Goal: Information Seeking & Learning: Learn about a topic

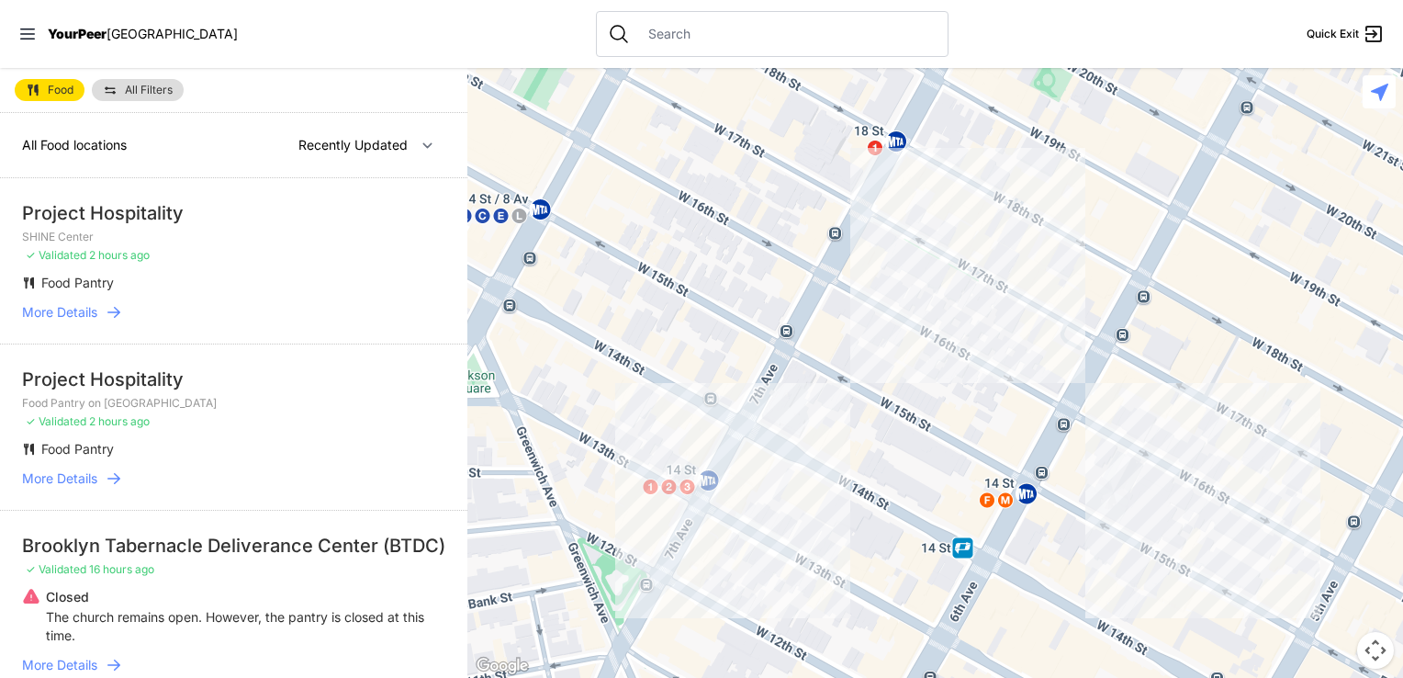
select select "nearby"
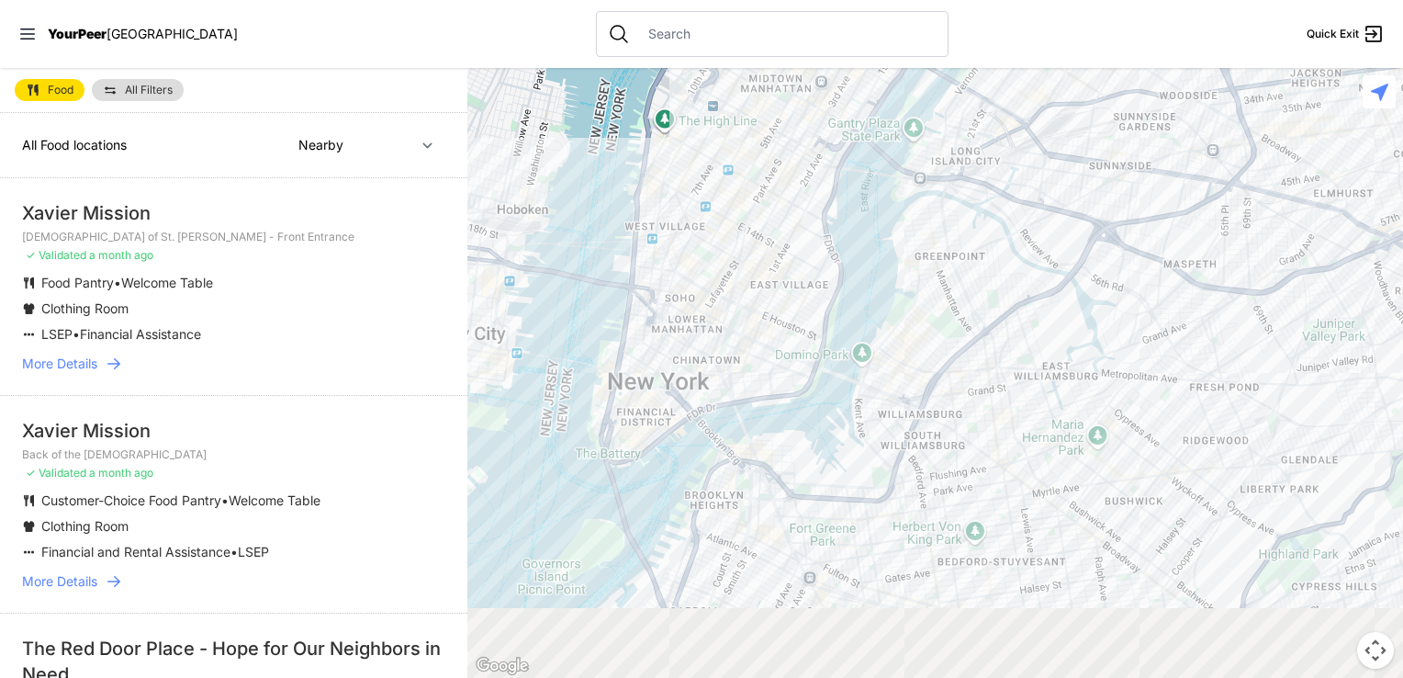
drag, startPoint x: 971, startPoint y: 583, endPoint x: 949, endPoint y: 270, distance: 313.9
click at [949, 270] on div at bounding box center [935, 373] width 936 height 610
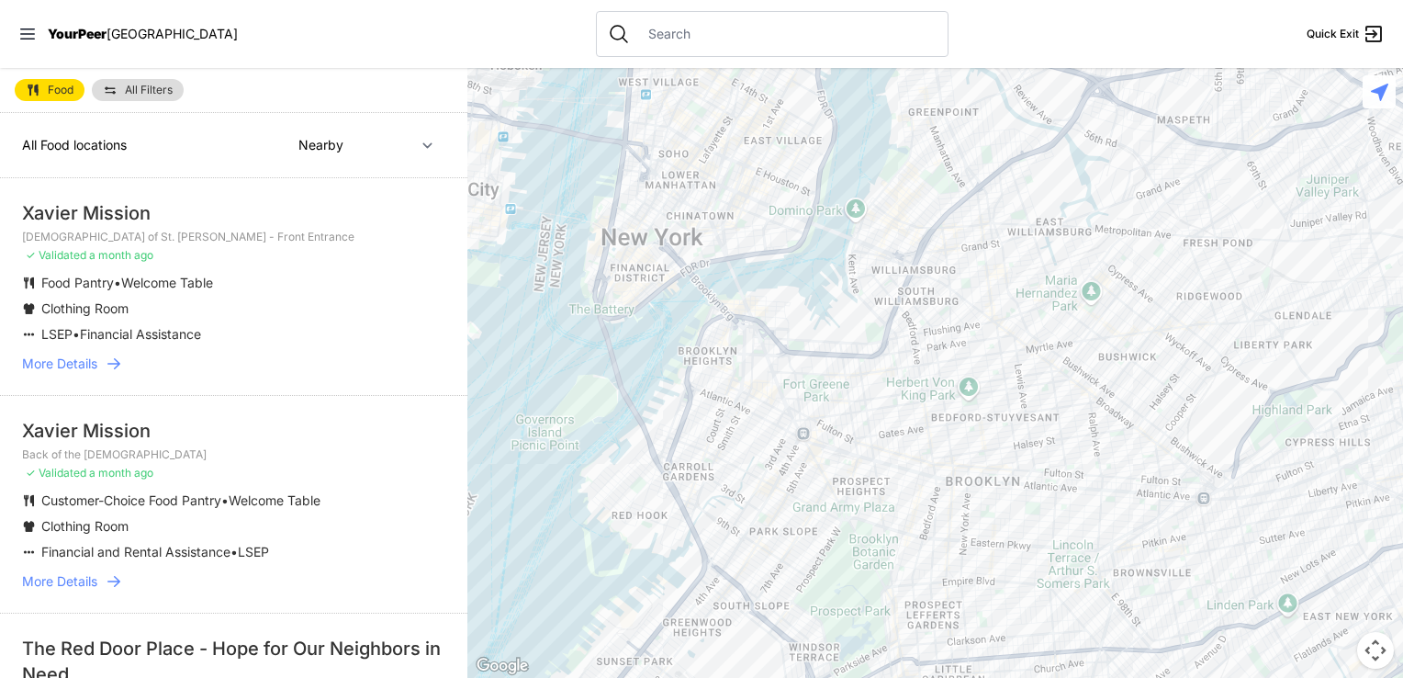
drag, startPoint x: 708, startPoint y: 435, endPoint x: 704, endPoint y: 167, distance: 268.2
click at [704, 167] on div at bounding box center [935, 373] width 936 height 610
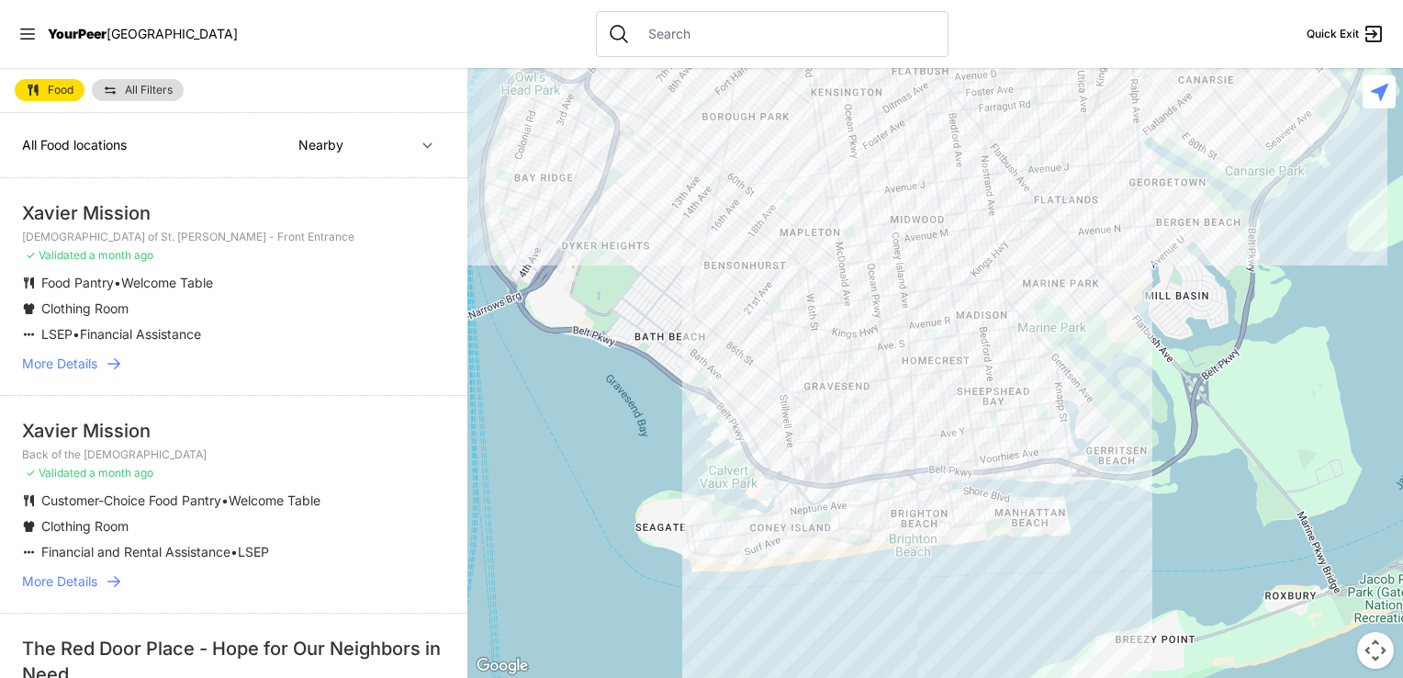
drag, startPoint x: 751, startPoint y: 210, endPoint x: 781, endPoint y: 362, distance: 154.3
click at [781, 362] on div at bounding box center [935, 373] width 936 height 610
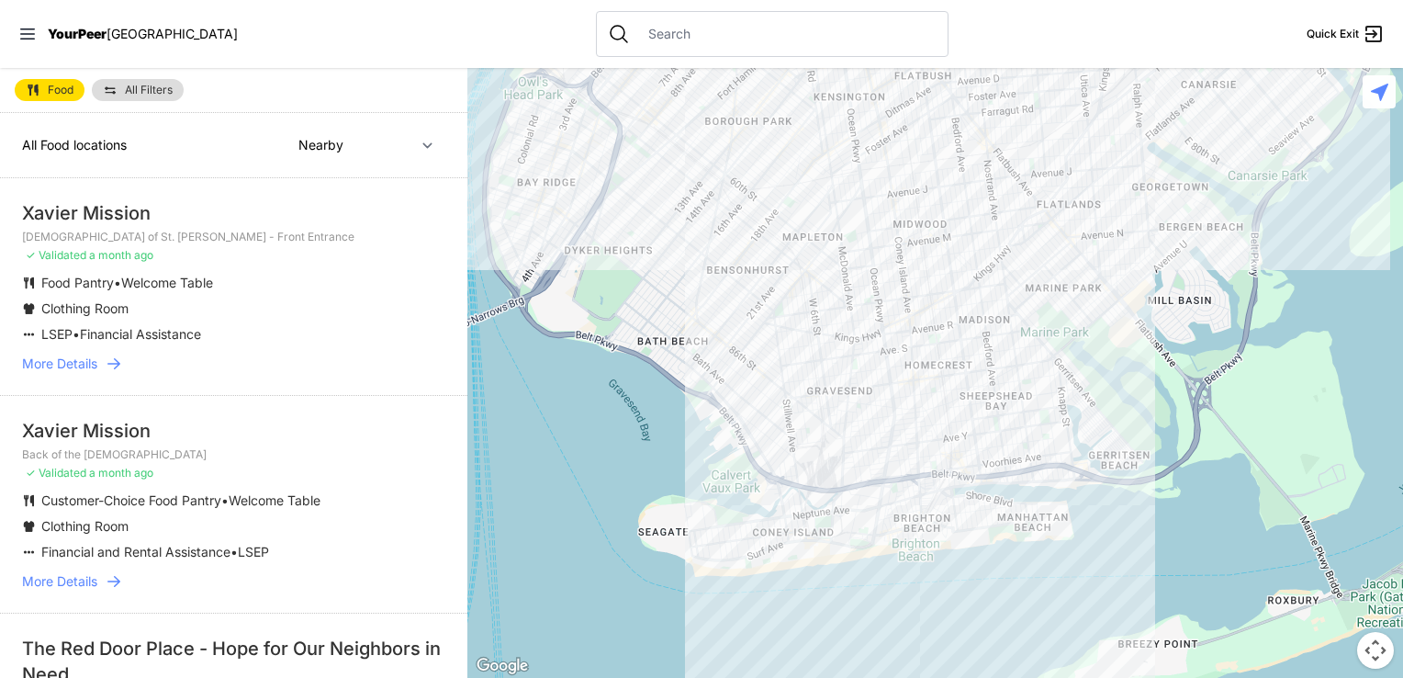
click at [727, 339] on div at bounding box center [935, 373] width 936 height 610
click at [718, 331] on div at bounding box center [935, 373] width 936 height 610
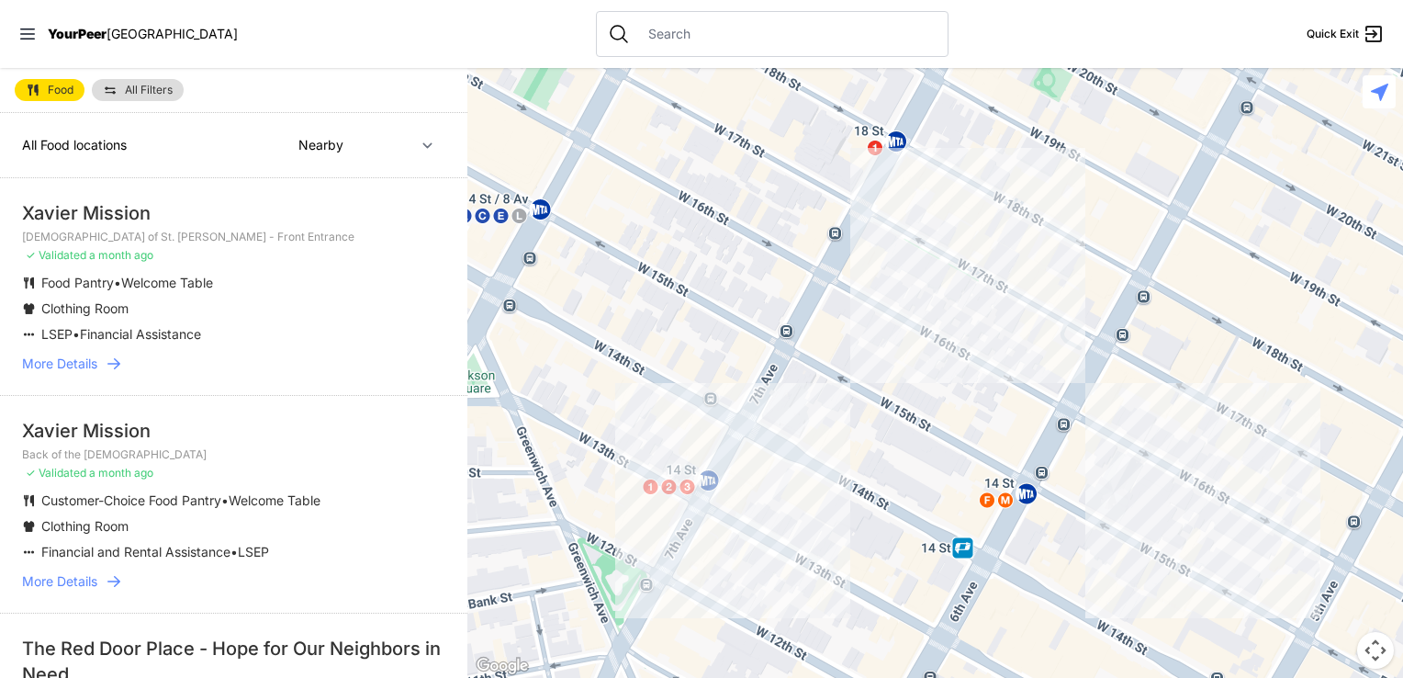
click at [1095, 491] on div at bounding box center [935, 373] width 936 height 610
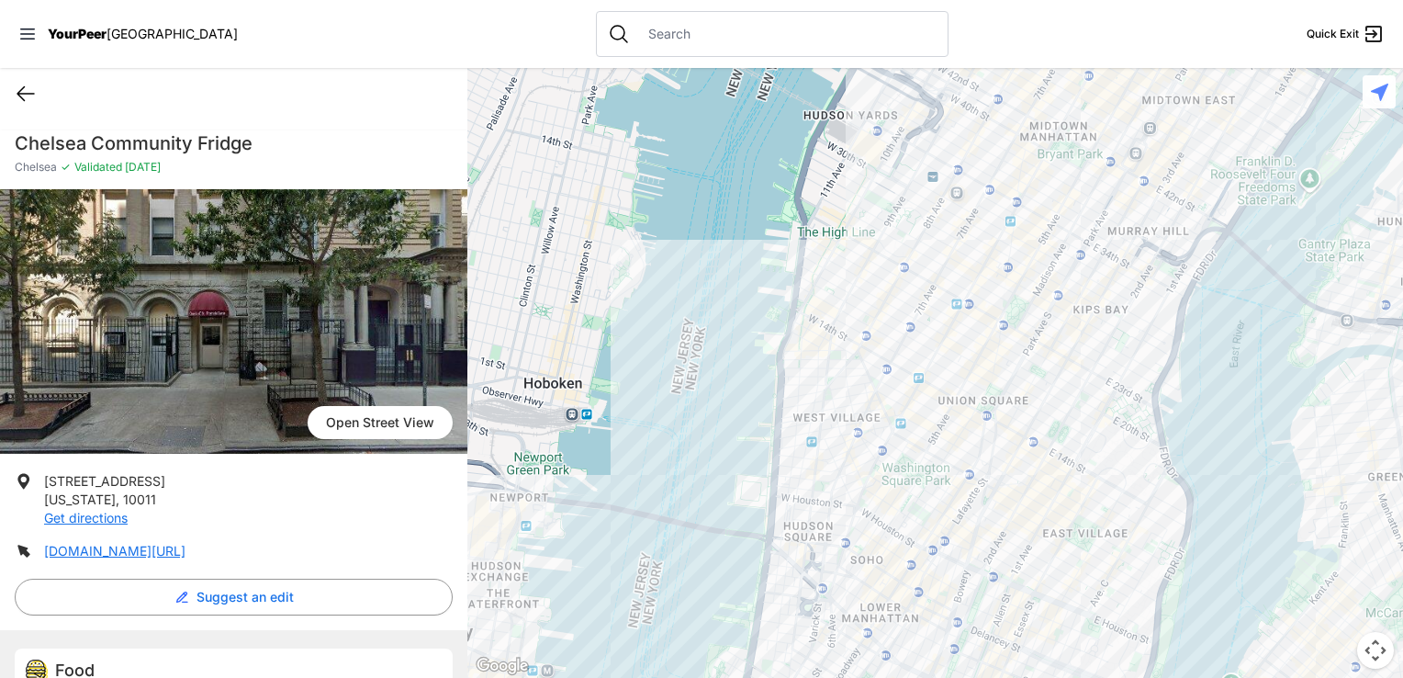
click at [24, 94] on icon at bounding box center [25, 94] width 17 height 14
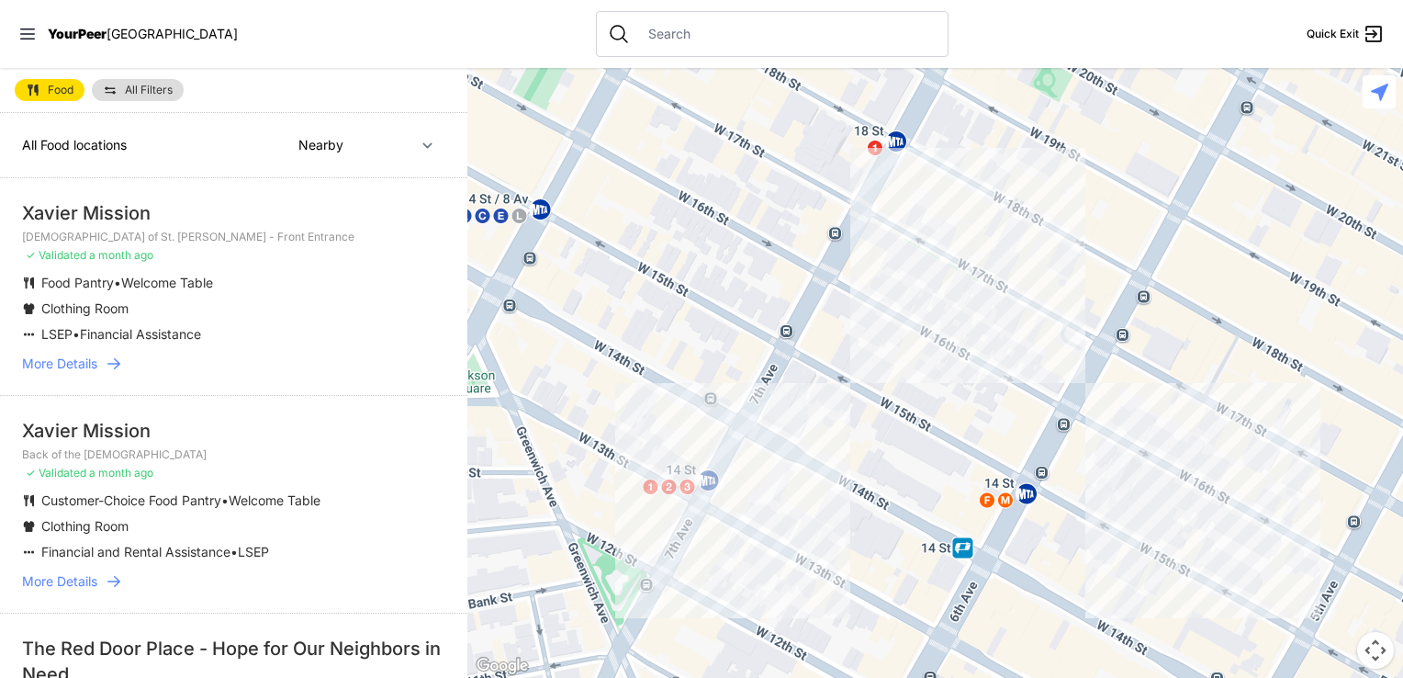
select select "recentlyUpdated"
